Goal: Task Accomplishment & Management: Use online tool/utility

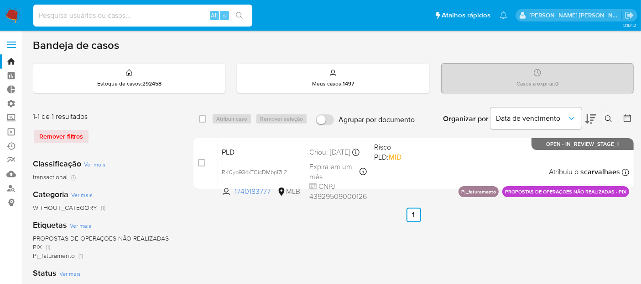
click at [170, 12] on input at bounding box center [142, 16] width 219 height 12
paste input "bvCCFpez4GVSVOh2d3mJejPJ"
type input "bvCCFpez4GVSVOh2d3mJejPJ"
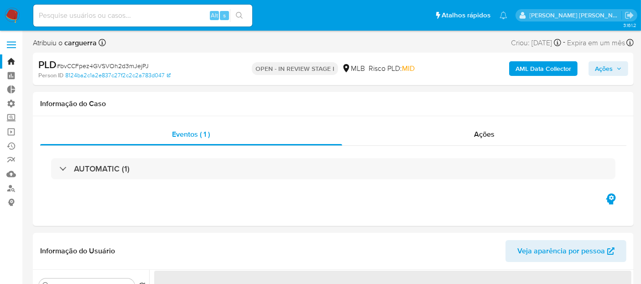
select select "10"
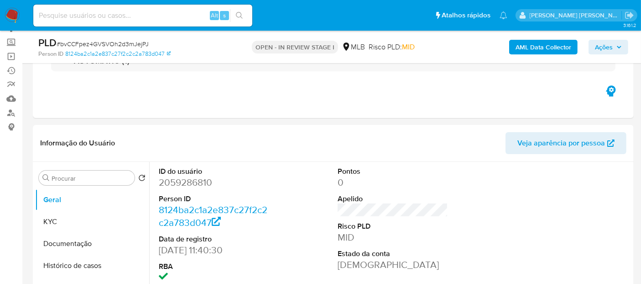
scroll to position [107, 0]
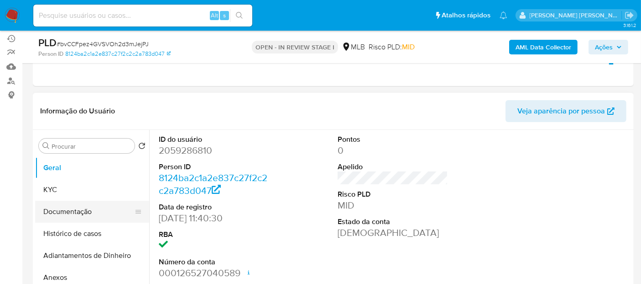
click at [96, 214] on button "Documentação" at bounding box center [88, 211] width 107 height 22
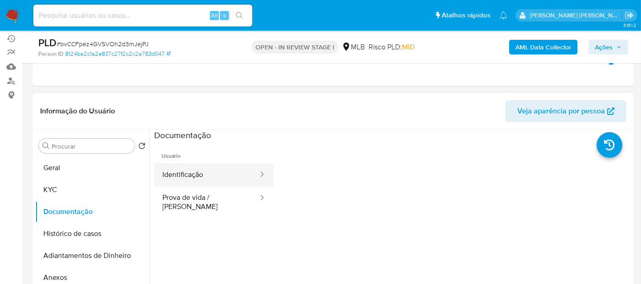
click at [173, 173] on button "Identificação" at bounding box center [206, 174] width 105 height 23
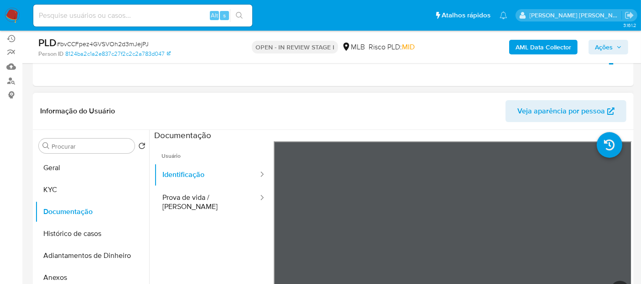
drag, startPoint x: 623, startPoint y: 157, endPoint x: 625, endPoint y: 171, distance: 14.8
click at [625, 171] on section at bounding box center [393, 282] width 478 height 304
click at [195, 227] on ul "Usuário Identificação Prova de vida / [PERSON_NAME]" at bounding box center [214, 272] width 120 height 263
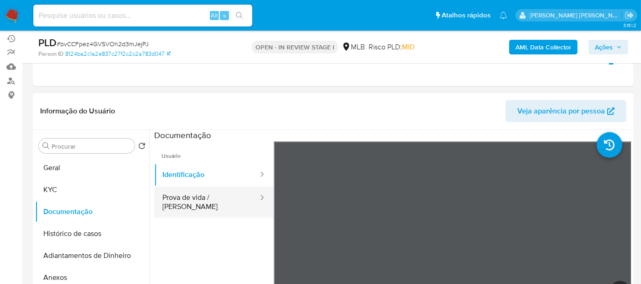
click at [193, 198] on button "Prova de vida / [PERSON_NAME]" at bounding box center [206, 201] width 105 height 31
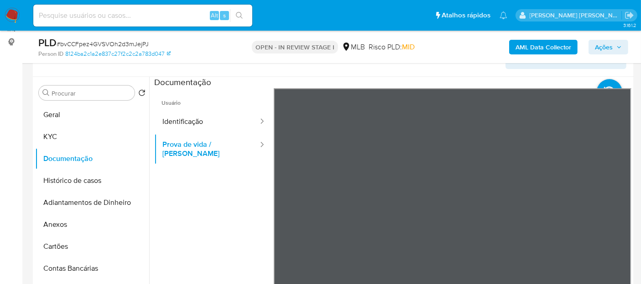
scroll to position [181, 0]
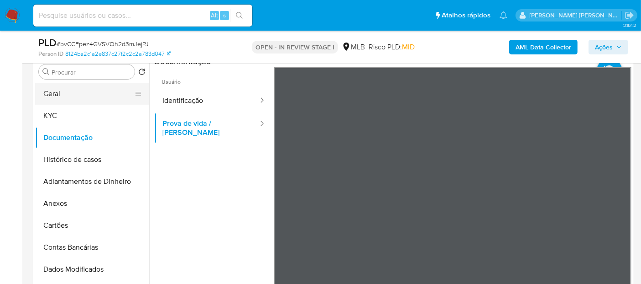
click at [84, 100] on button "Geral" at bounding box center [88, 94] width 107 height 22
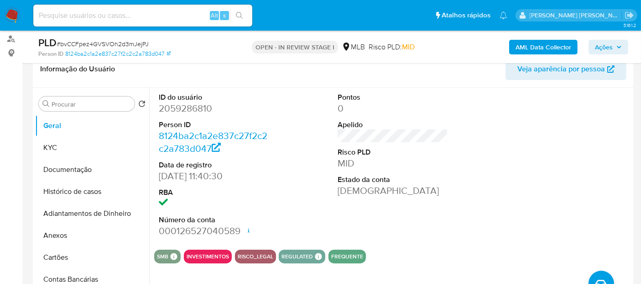
scroll to position [135, 0]
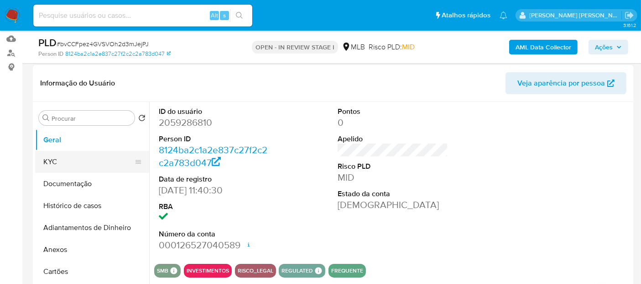
click at [82, 170] on button "KYC" at bounding box center [88, 162] width 107 height 22
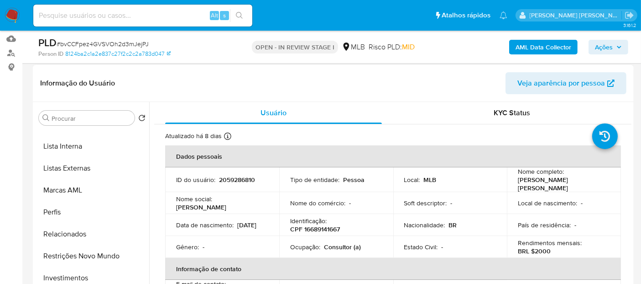
scroll to position [460, 0]
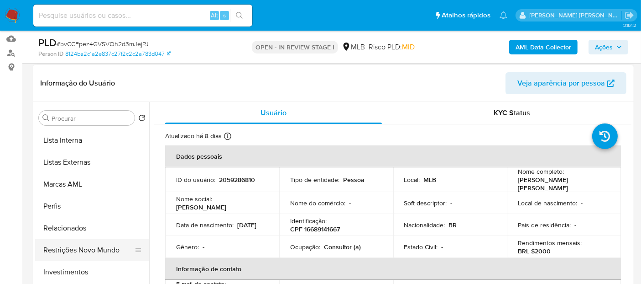
click at [112, 247] on button "Restrições Novo Mundo" at bounding box center [88, 250] width 107 height 22
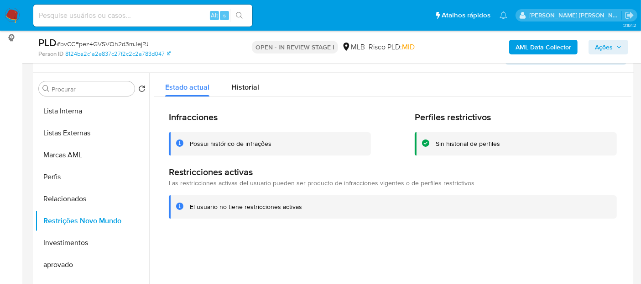
scroll to position [155, 0]
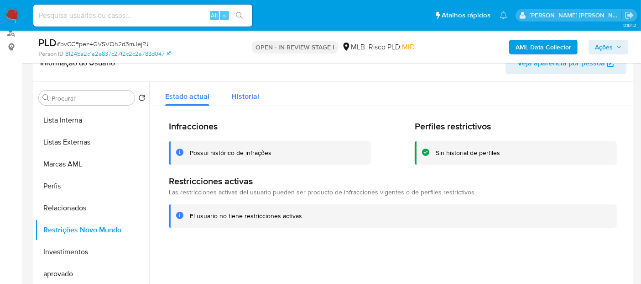
click at [247, 98] on span "Historial" at bounding box center [245, 96] width 28 height 11
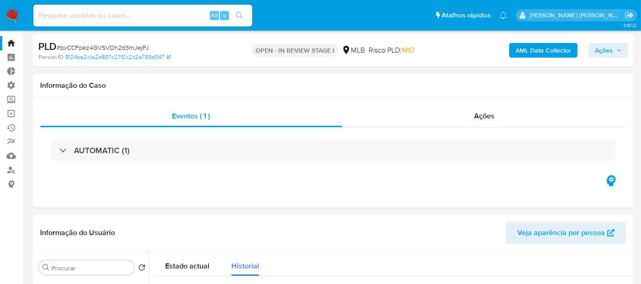
scroll to position [13, 0]
